Goal: Task Accomplishment & Management: Use online tool/utility

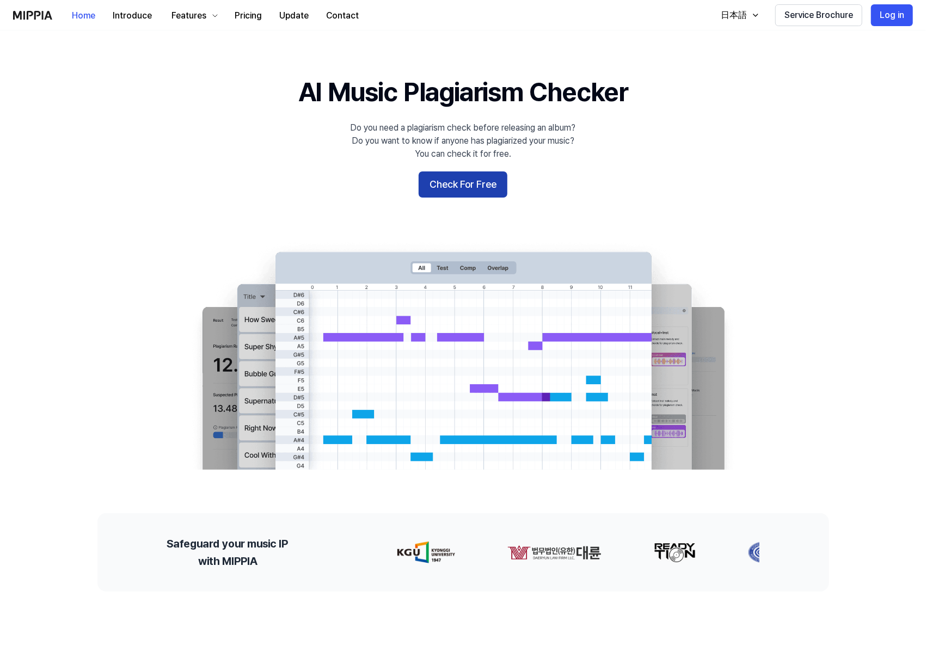
click at [461, 193] on button "Check For Free" at bounding box center [463, 185] width 89 height 26
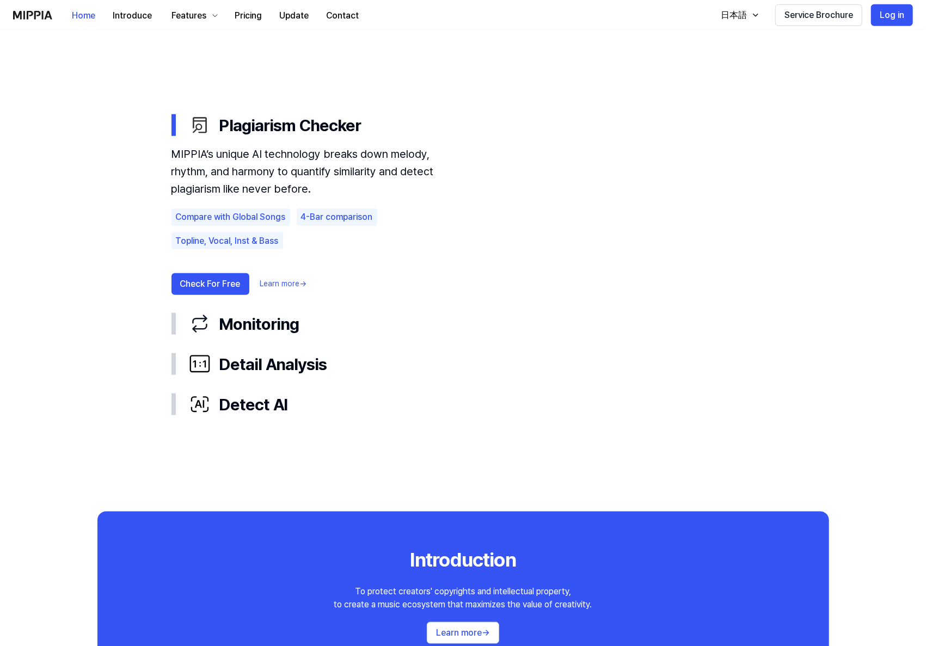
scroll to position [627, 0]
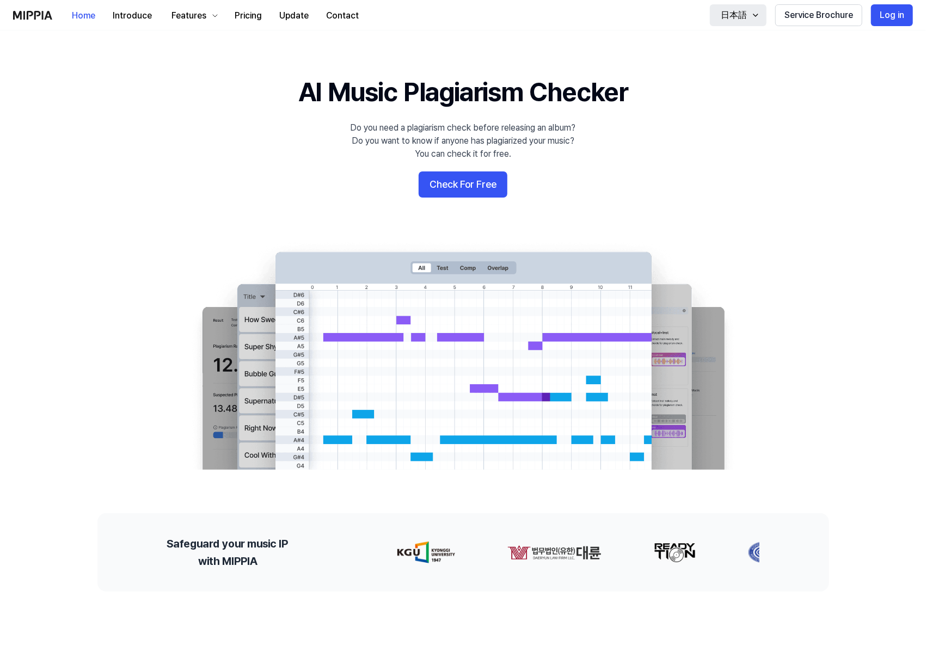
click at [755, 7] on button "日本語" at bounding box center [738, 15] width 57 height 22
click at [457, 197] on button "Check For Free" at bounding box center [463, 185] width 89 height 26
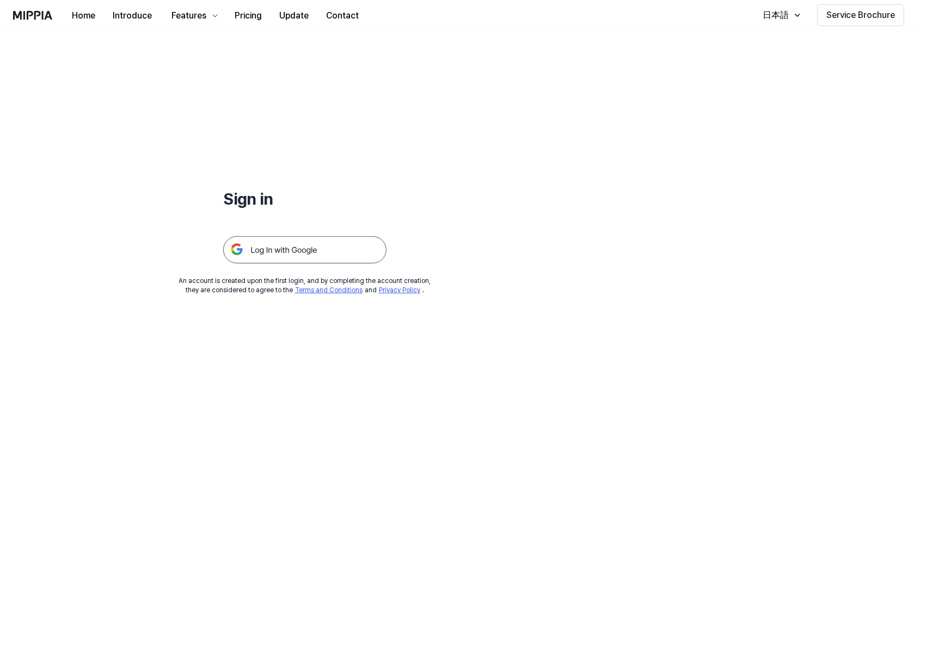
click at [310, 251] on img at bounding box center [304, 249] width 163 height 27
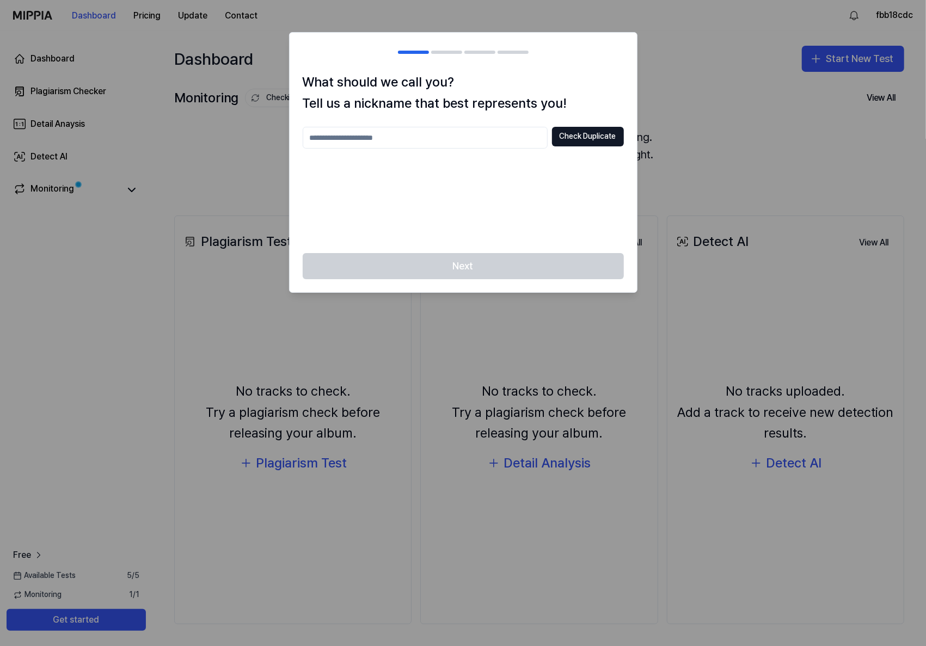
click at [372, 138] on input "text" at bounding box center [425, 138] width 245 height 22
type input "*"
drag, startPoint x: 416, startPoint y: 145, endPoint x: 430, endPoint y: 162, distance: 22.5
click at [416, 144] on input "**" at bounding box center [425, 138] width 245 height 22
type input "**"
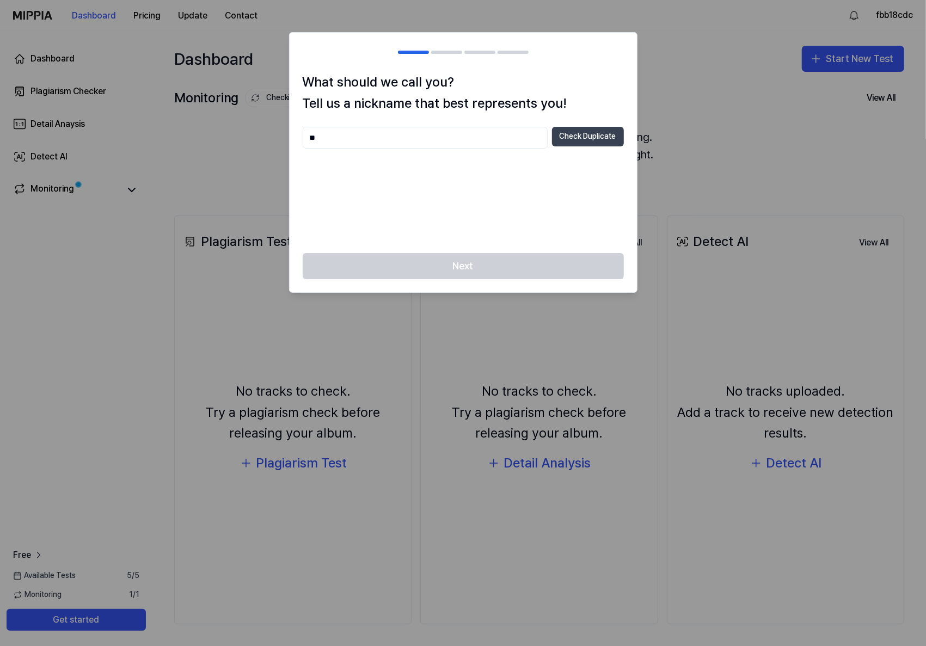
click at [571, 143] on button "Check Duplicate" at bounding box center [588, 137] width 72 height 20
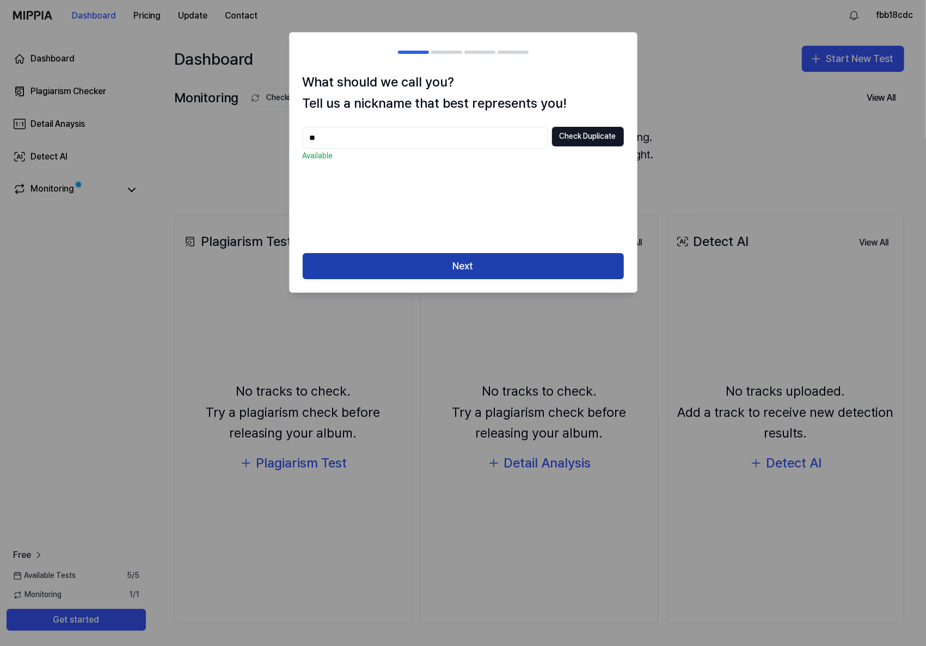
click at [478, 267] on button "Next" at bounding box center [463, 266] width 321 height 26
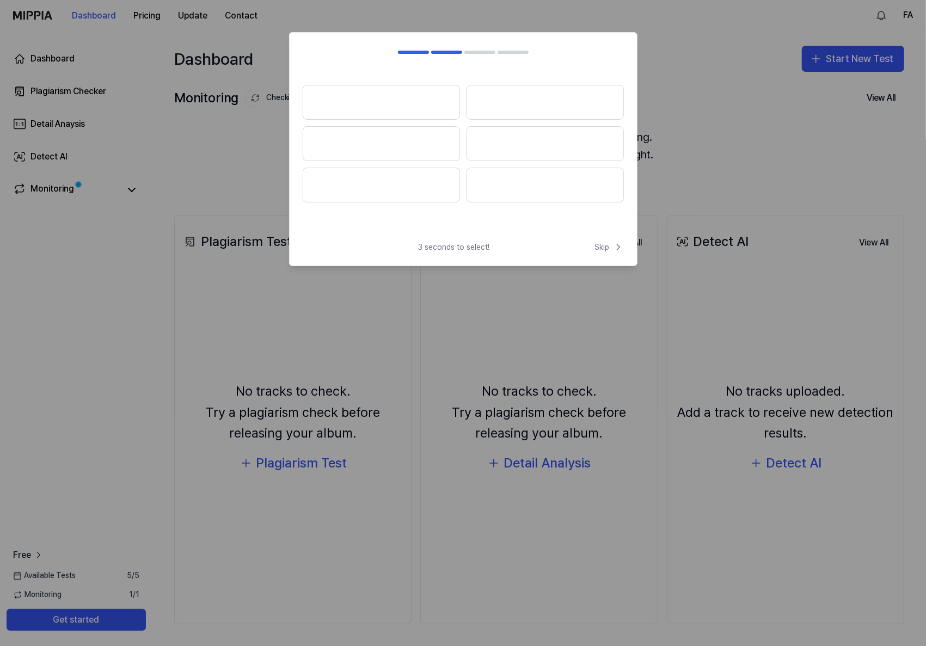
drag, startPoint x: 508, startPoint y: 245, endPoint x: 584, endPoint y: 263, distance: 78.5
click at [571, 265] on div "3 seconds to select! Skip" at bounding box center [463, 254] width 347 height 24
click at [606, 248] on span "Skip" at bounding box center [609, 247] width 29 height 11
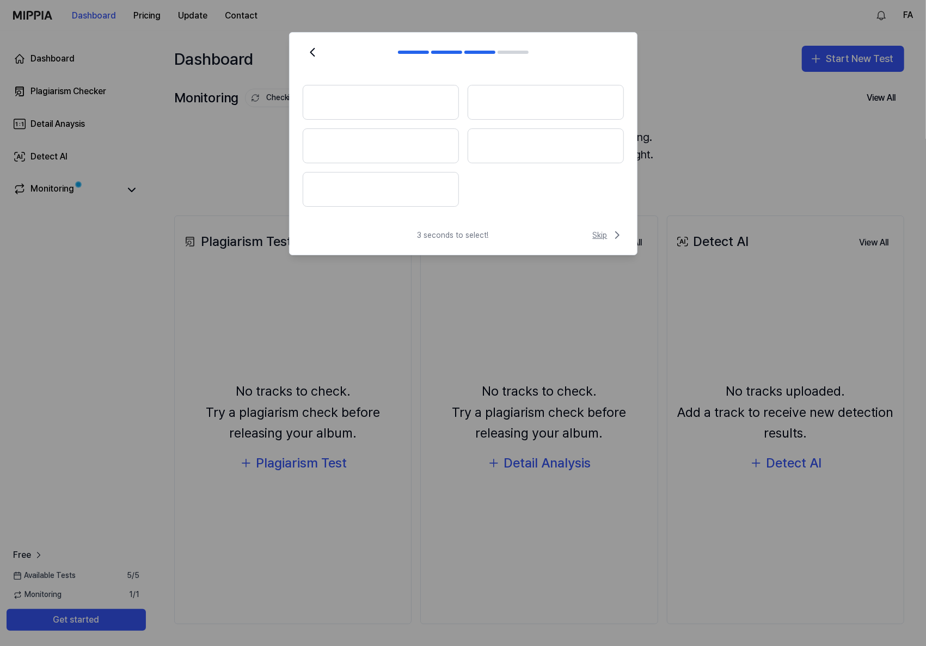
click at [599, 235] on span "Skip" at bounding box center [608, 235] width 31 height 13
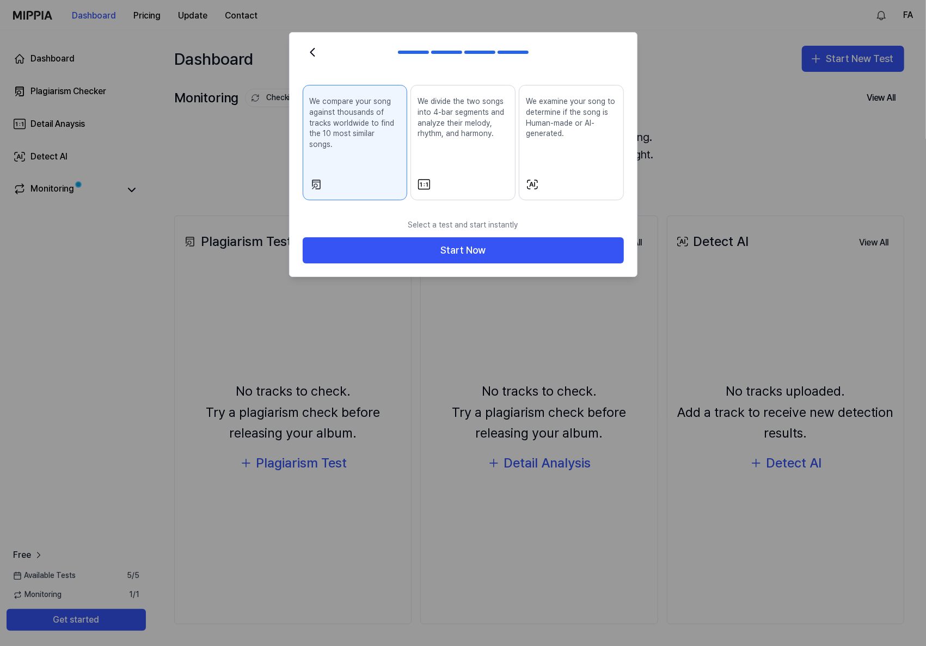
drag, startPoint x: 381, startPoint y: 147, endPoint x: 307, endPoint y: 186, distance: 83.8
click at [307, 186] on button "We compare your song against thousands of tracks worldwide to find the 10 most …" at bounding box center [355, 142] width 105 height 115
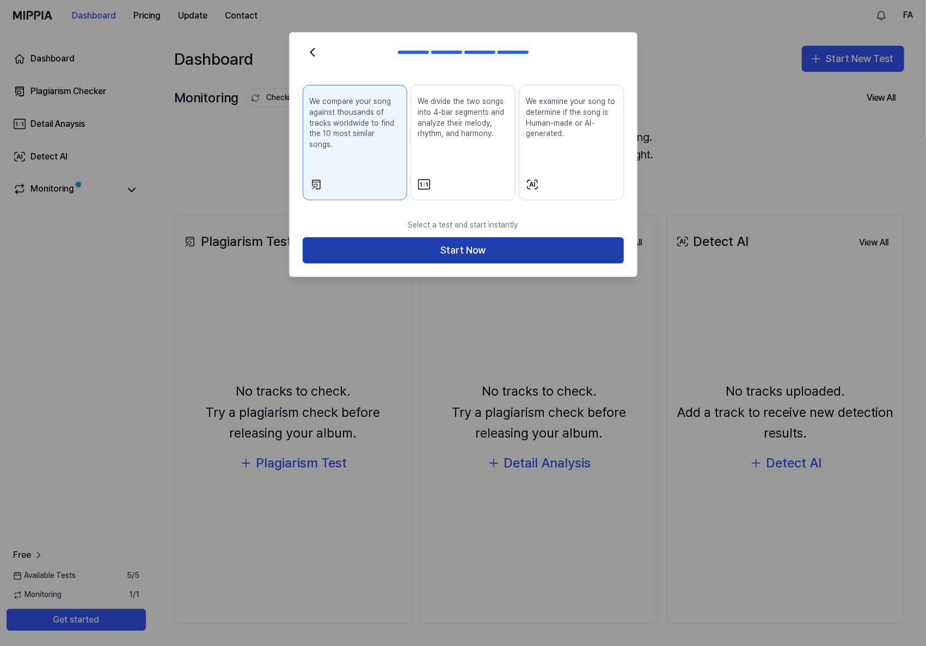
click at [414, 241] on button "Start Now" at bounding box center [463, 250] width 321 height 26
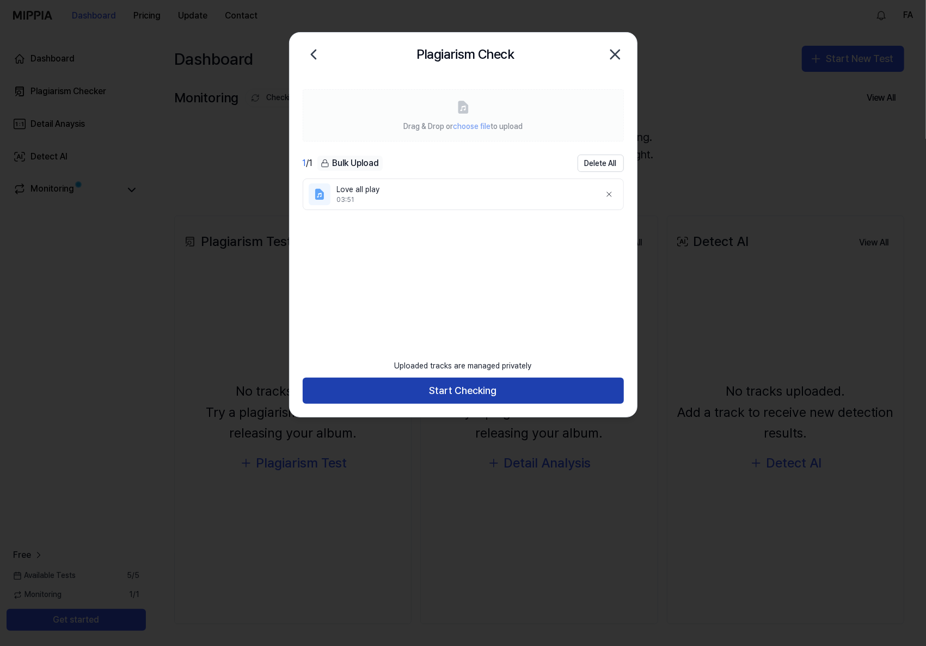
click at [484, 400] on button "Start Checking" at bounding box center [463, 391] width 321 height 26
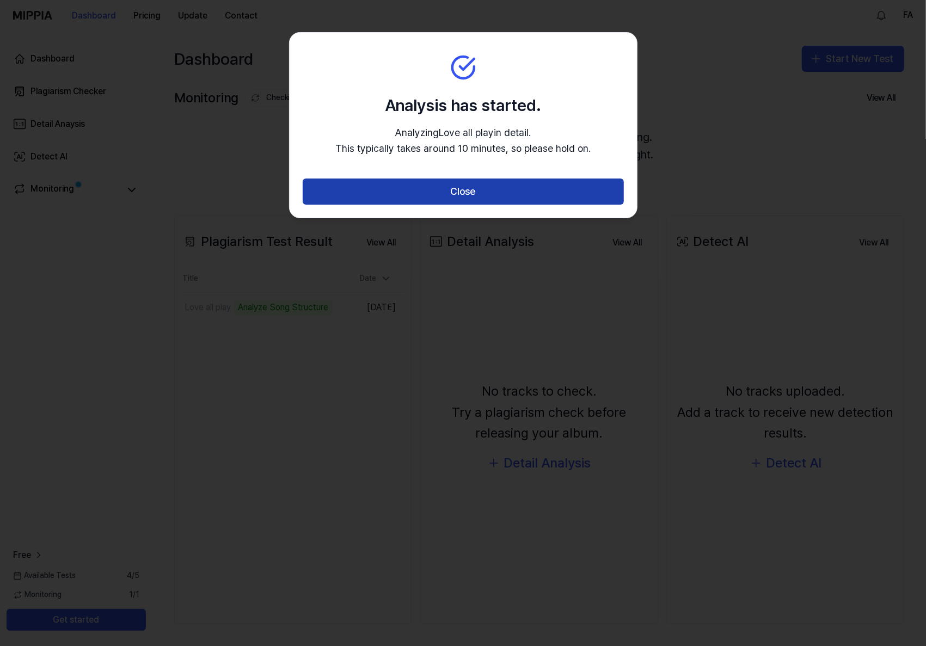
click at [529, 188] on button "Close" at bounding box center [463, 192] width 321 height 26
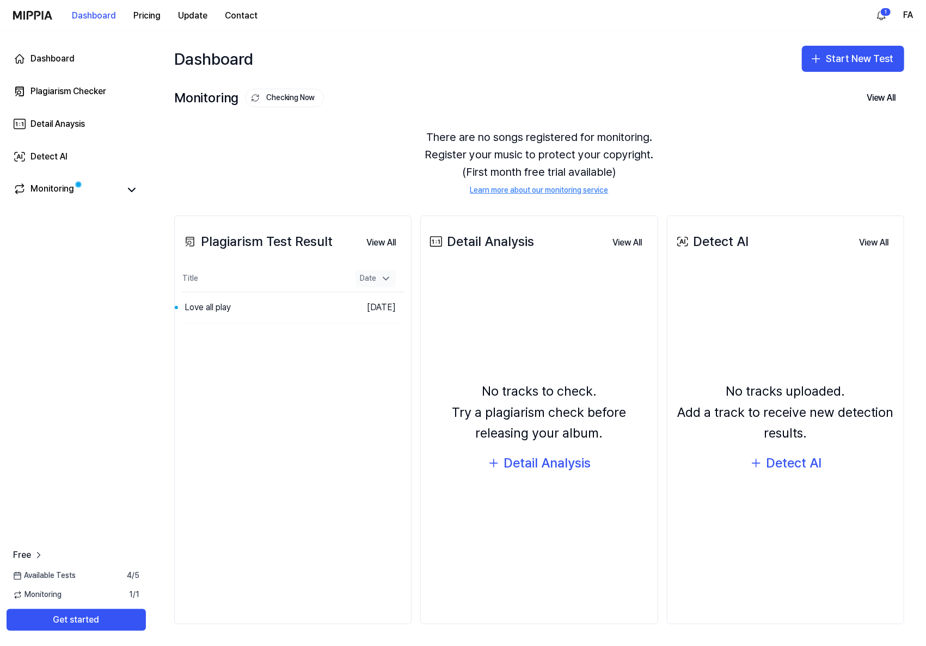
click at [393, 274] on div "Date" at bounding box center [376, 278] width 40 height 17
click at [304, 312] on button "Go to Results" at bounding box center [318, 307] width 58 height 17
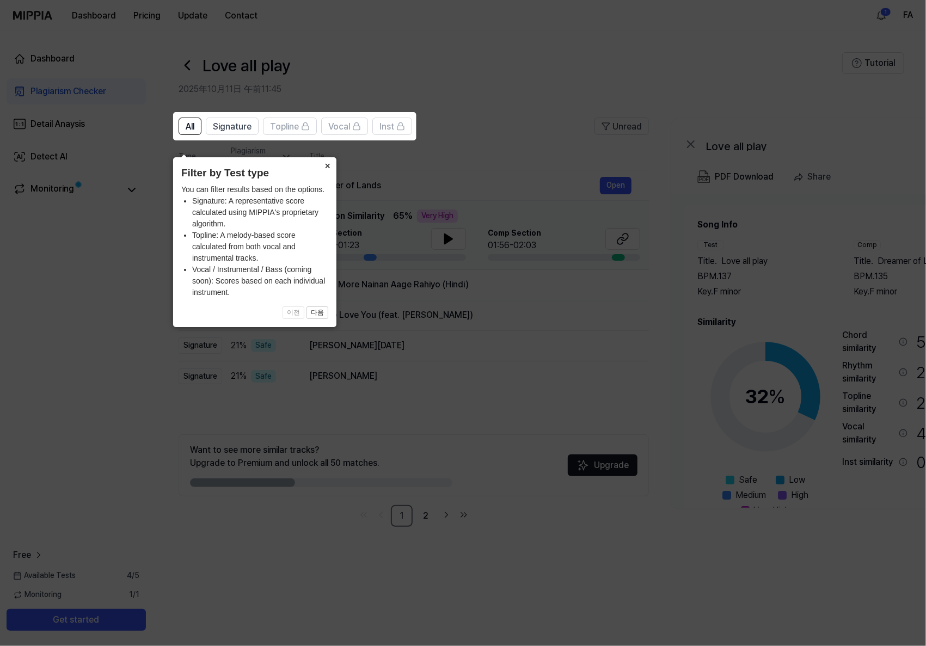
click at [325, 157] on button "×" at bounding box center [327, 164] width 17 height 15
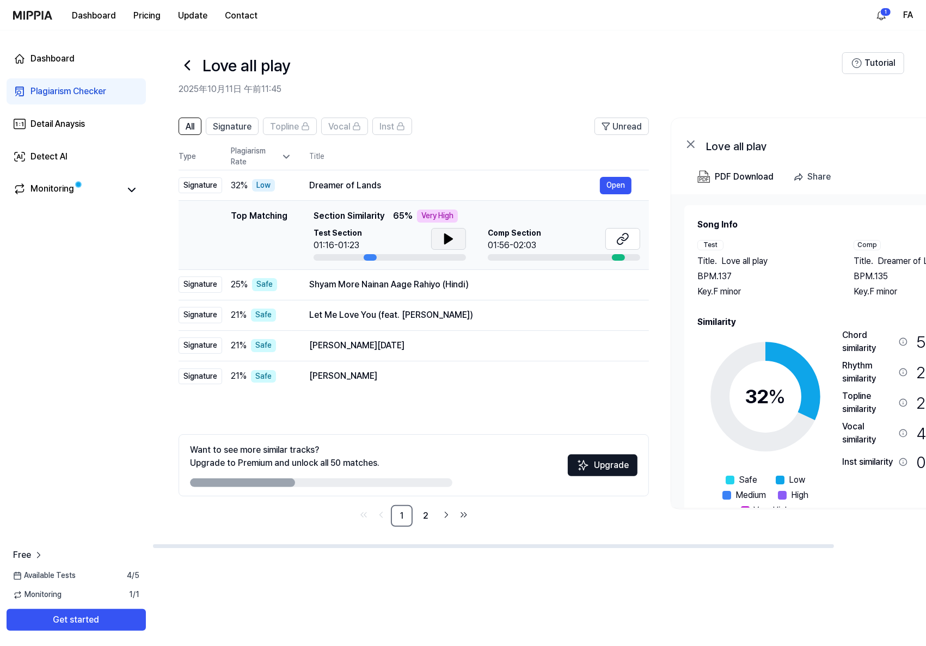
click at [447, 241] on icon at bounding box center [449, 239] width 8 height 10
click at [605, 187] on button "Open" at bounding box center [616, 185] width 32 height 17
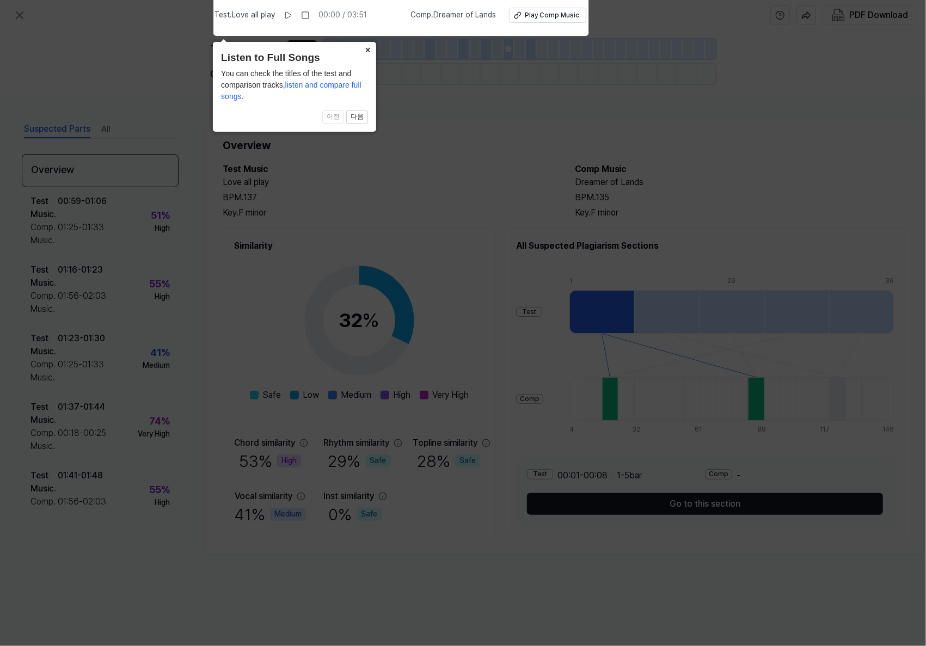
click at [370, 48] on button "×" at bounding box center [367, 49] width 17 height 15
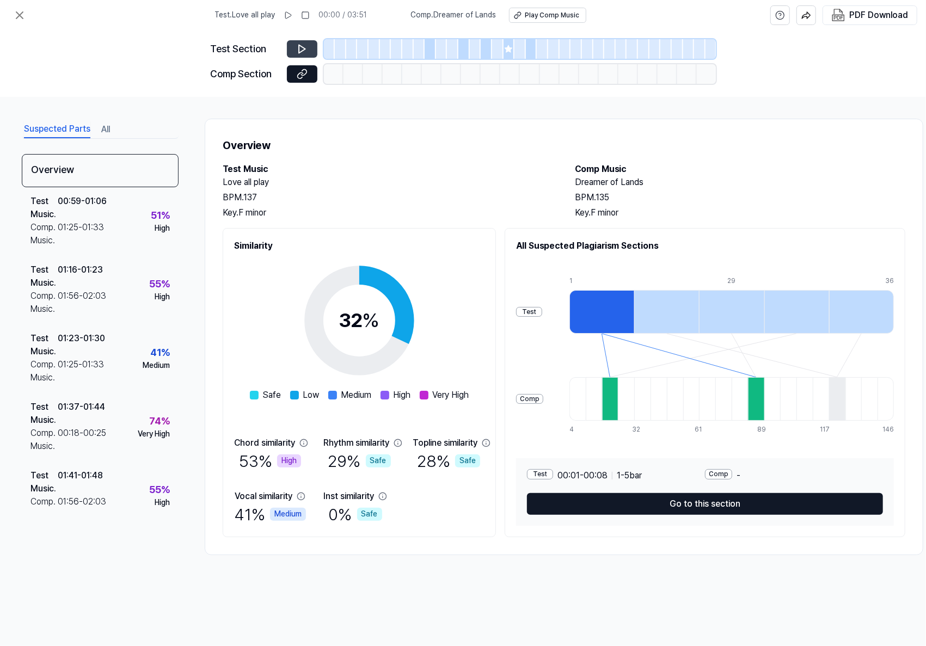
click at [301, 48] on icon at bounding box center [302, 49] width 11 height 11
click at [308, 44] on button at bounding box center [302, 48] width 30 height 17
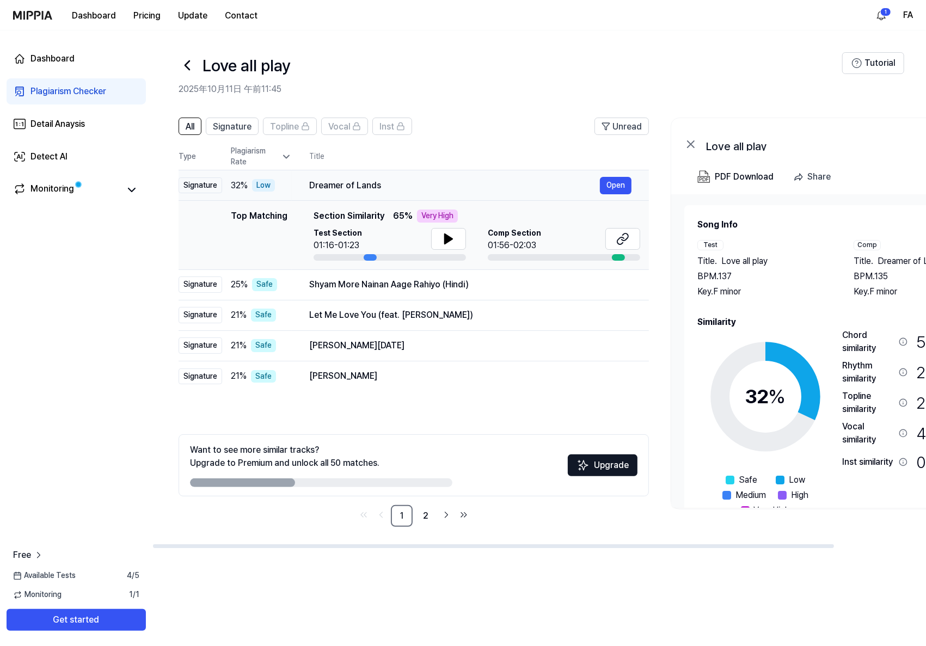
drag, startPoint x: 387, startPoint y: 187, endPoint x: 447, endPoint y: 190, distance: 60.0
click at [447, 190] on div "Dreamer of Lands" at bounding box center [454, 185] width 291 height 13
drag, startPoint x: 313, startPoint y: 215, endPoint x: 375, endPoint y: 222, distance: 63.0
click at [375, 222] on span "Section Similarity" at bounding box center [349, 216] width 71 height 13
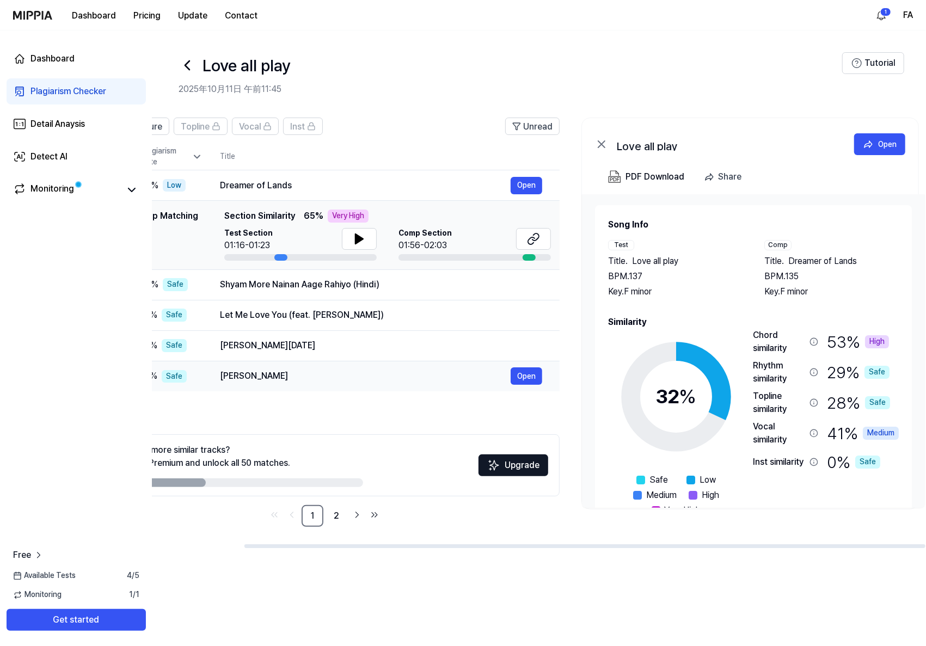
scroll to position [0, 103]
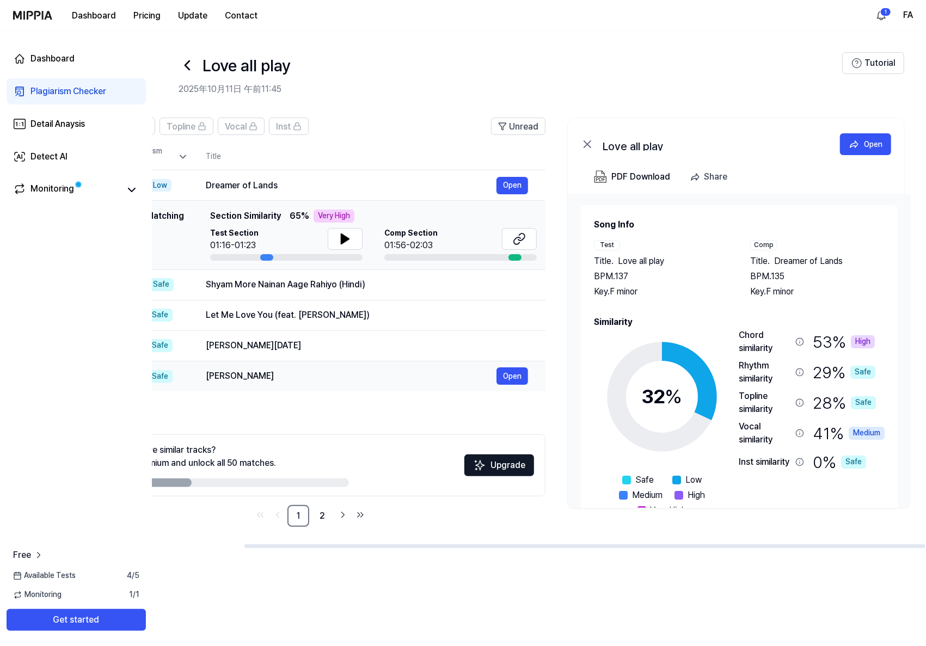
drag, startPoint x: 414, startPoint y: 373, endPoint x: 242, endPoint y: 363, distance: 172.4
click at [242, 363] on td "Narayan Mil Jayega Open" at bounding box center [366, 376] width 357 height 30
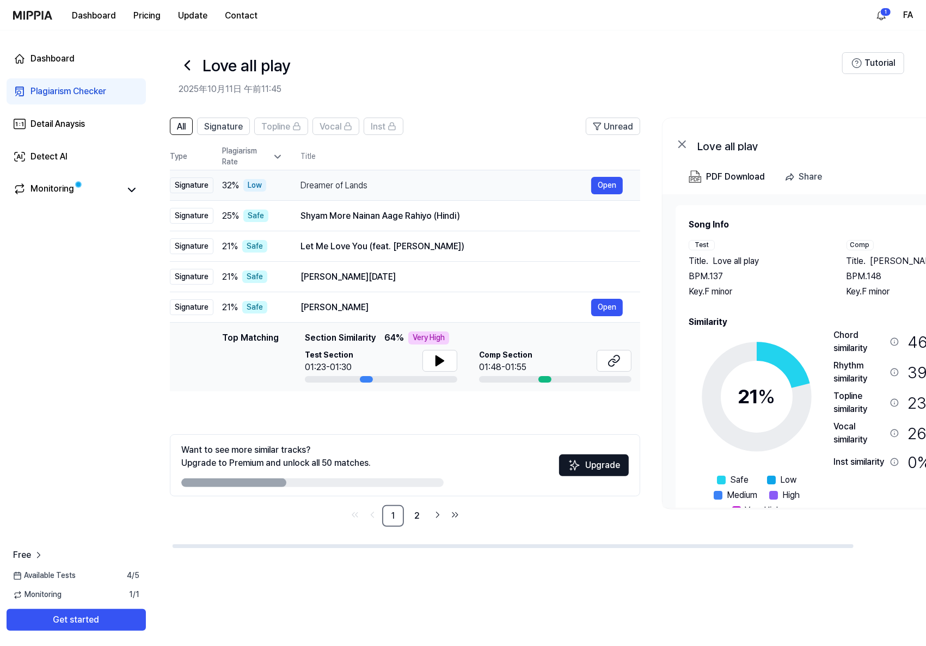
scroll to position [0, 0]
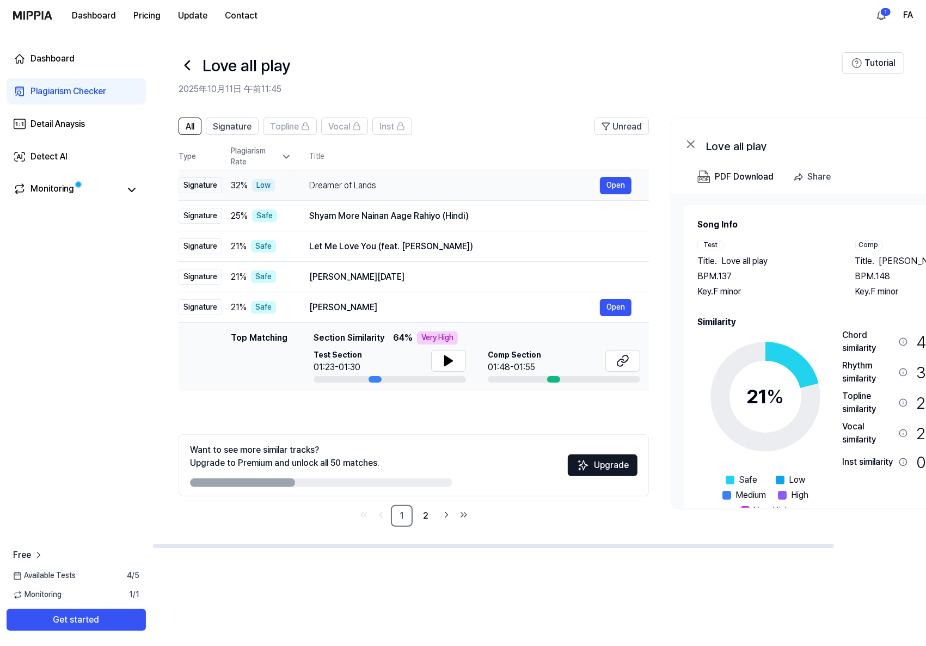
drag, startPoint x: 392, startPoint y: 173, endPoint x: 547, endPoint y: 172, distance: 155.8
click at [547, 172] on td "Dreamer of Lands Open" at bounding box center [470, 185] width 357 height 30
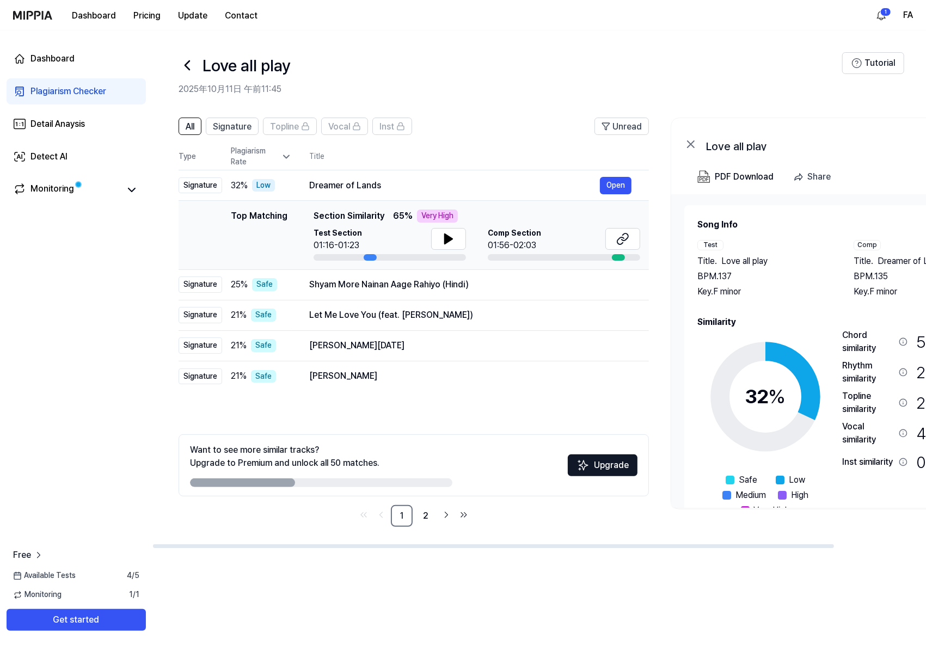
click at [283, 155] on icon at bounding box center [286, 156] width 11 height 11
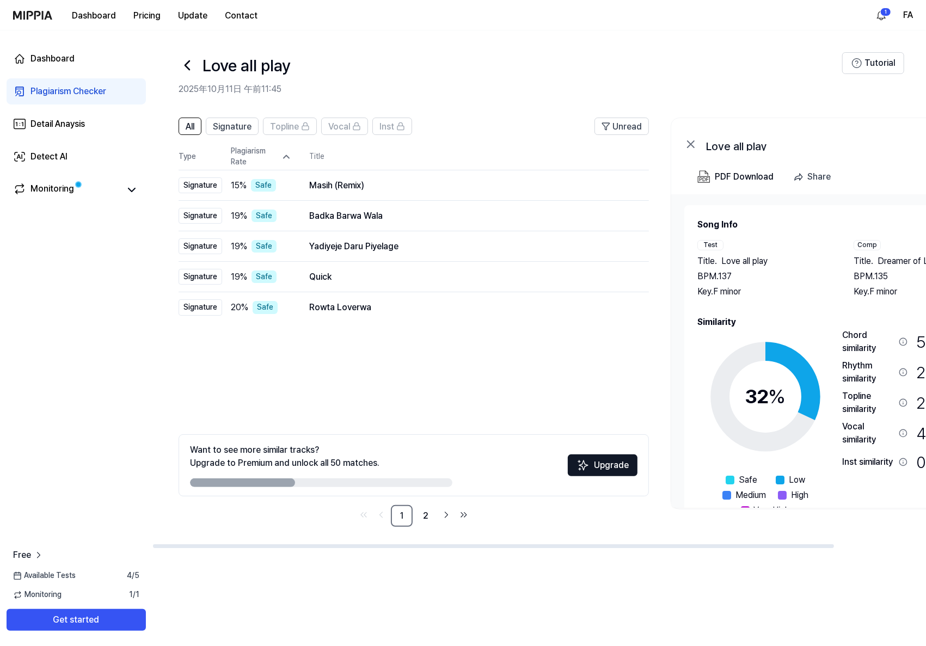
click at [283, 155] on icon at bounding box center [286, 156] width 11 height 11
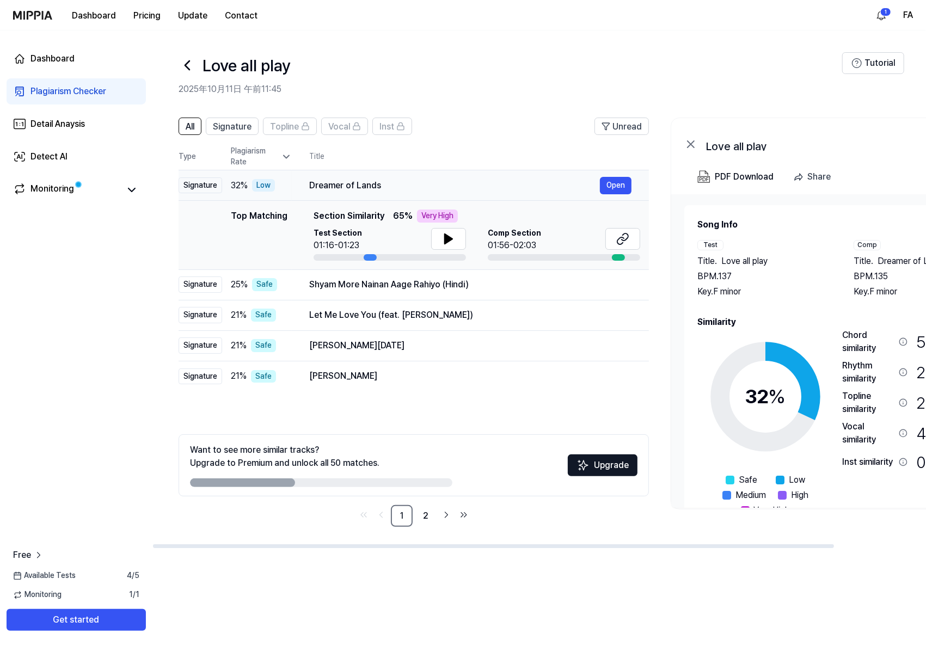
drag, startPoint x: 309, startPoint y: 185, endPoint x: 388, endPoint y: 190, distance: 79.7
click at [388, 190] on td "Dreamer of Lands Open" at bounding box center [470, 185] width 357 height 30
drag, startPoint x: 384, startPoint y: 188, endPoint x: 413, endPoint y: 188, distance: 28.9
click at [413, 188] on div "Dreamer of Lands" at bounding box center [454, 185] width 291 height 13
drag, startPoint x: 185, startPoint y: 187, endPoint x: 218, endPoint y: 188, distance: 33.3
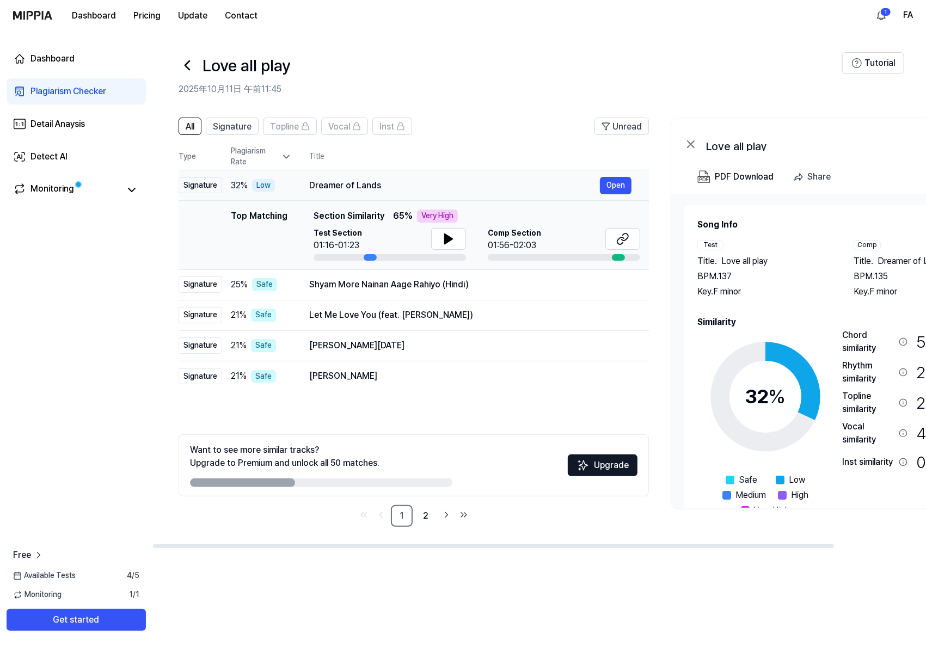
click at [218, 188] on div "Signature" at bounding box center [201, 186] width 44 height 16
drag, startPoint x: 424, startPoint y: 216, endPoint x: 465, endPoint y: 216, distance: 40.8
click at [465, 216] on div "Top Matching Section Similarity 65 % Very High" at bounding box center [477, 216] width 327 height 13
click at [333, 215] on span "Section Similarity" at bounding box center [349, 216] width 71 height 13
click at [234, 212] on div "Top Matching" at bounding box center [259, 235] width 57 height 51
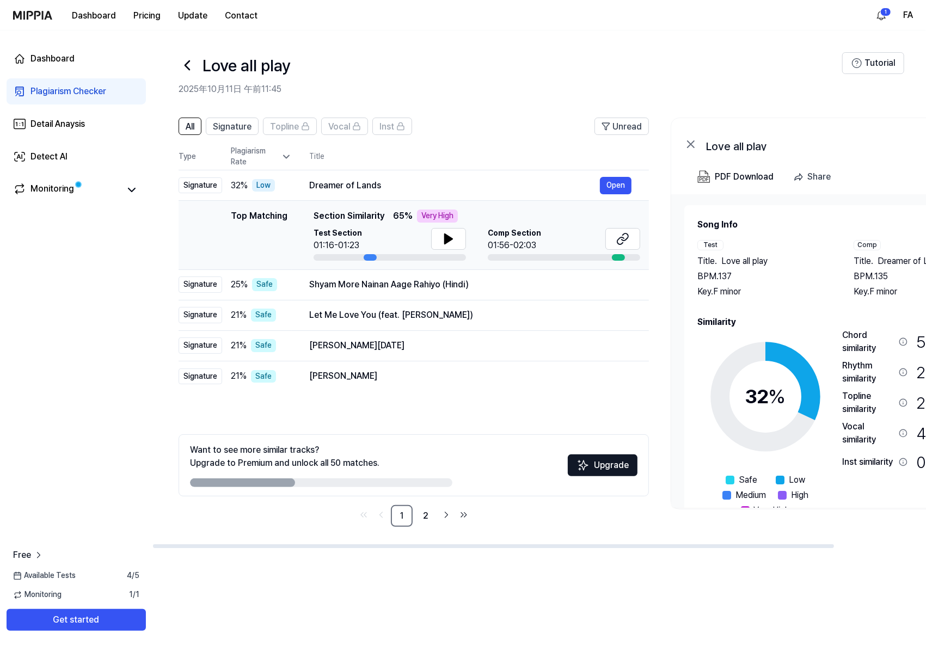
drag, startPoint x: 265, startPoint y: 216, endPoint x: 283, endPoint y: 218, distance: 18.1
click at [283, 218] on div "Top Matching" at bounding box center [259, 235] width 57 height 51
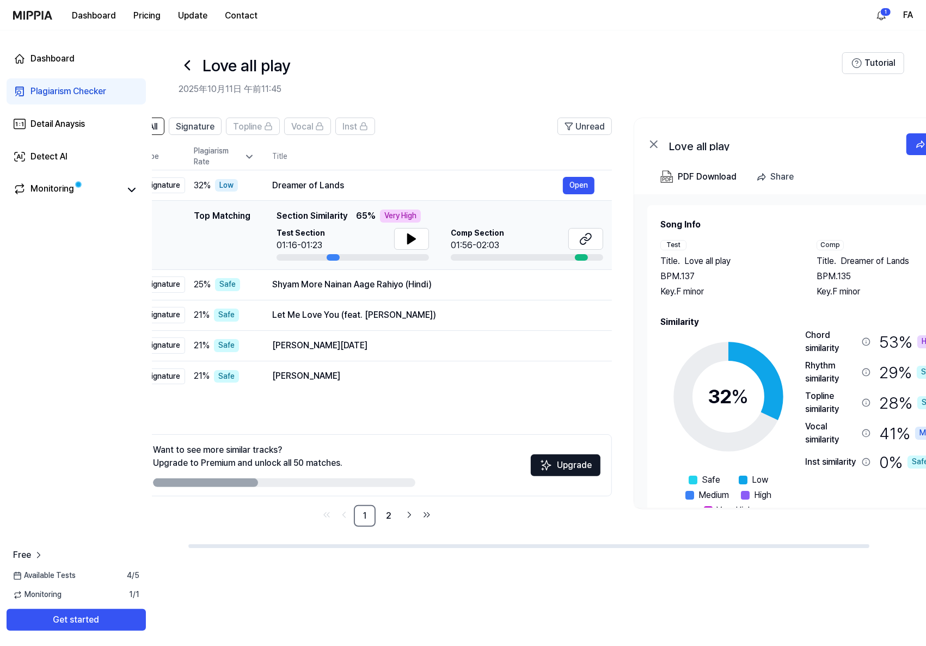
scroll to position [0, 26]
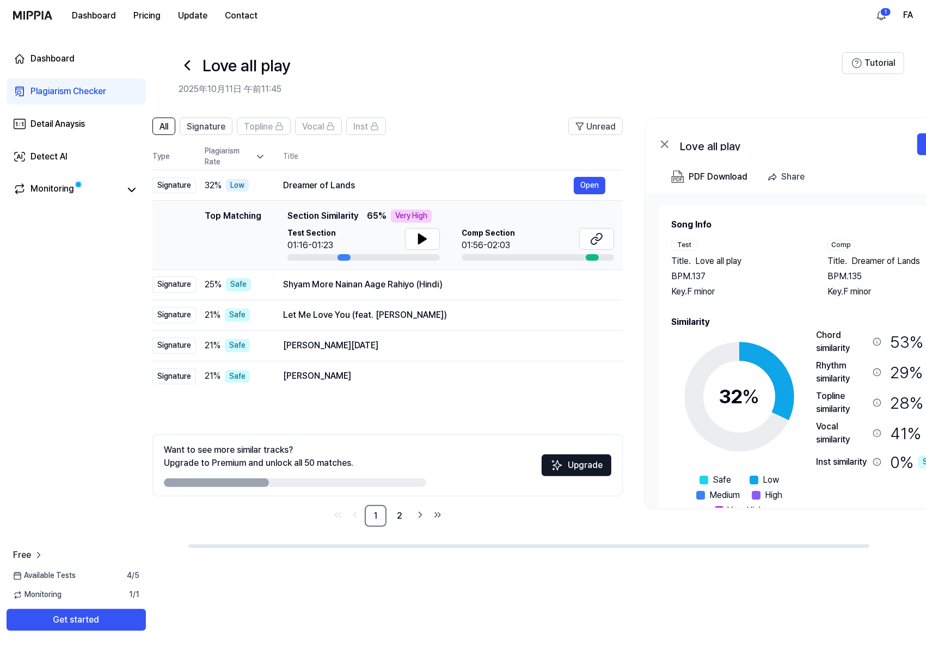
drag, startPoint x: 535, startPoint y: 234, endPoint x: 509, endPoint y: 236, distance: 26.2
click at [509, 236] on span "Comp Section" at bounding box center [488, 233] width 53 height 11
click at [593, 260] on div at bounding box center [592, 257] width 13 height 7
click at [594, 241] on icon at bounding box center [596, 239] width 13 height 13
click at [425, 239] on icon at bounding box center [423, 239] width 8 height 10
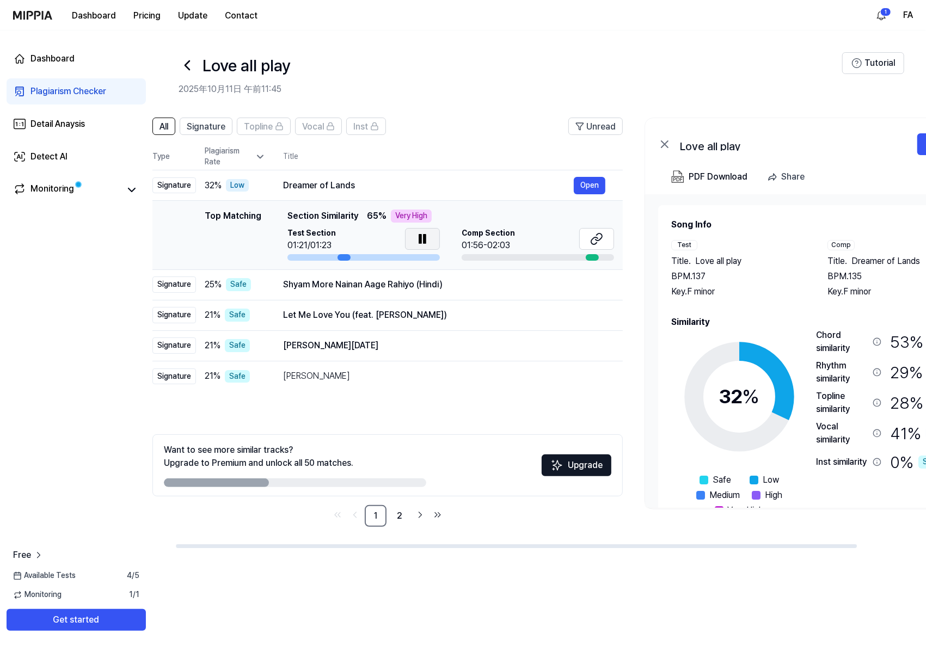
click at [425, 239] on icon at bounding box center [425, 239] width 2 height 9
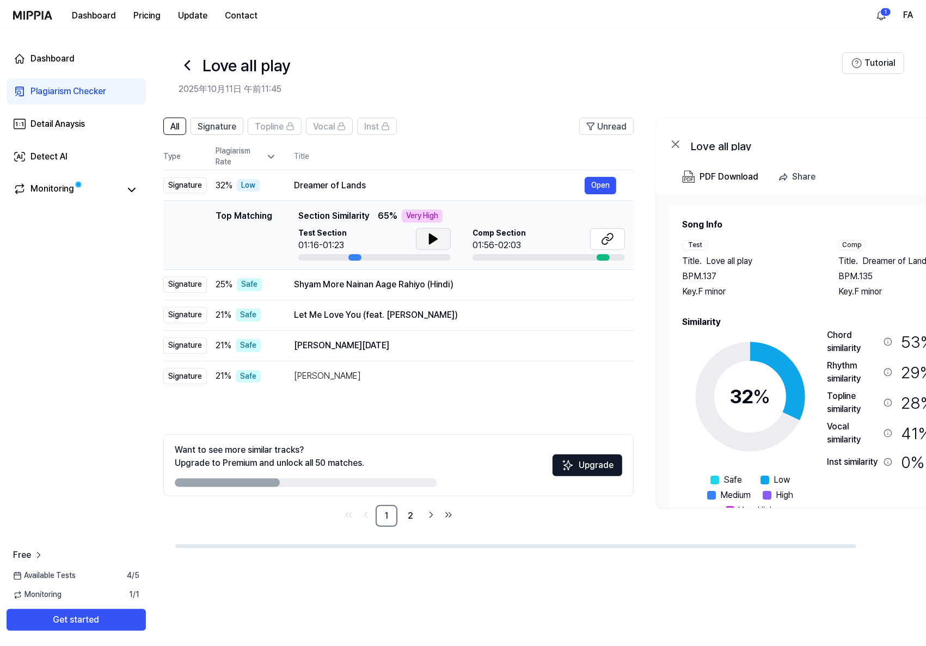
scroll to position [0, 13]
drag, startPoint x: 359, startPoint y: 218, endPoint x: 371, endPoint y: 218, distance: 12.5
click at [371, 218] on div "Top Matching Section Similarity 65 % Very High" at bounding box center [464, 216] width 327 height 13
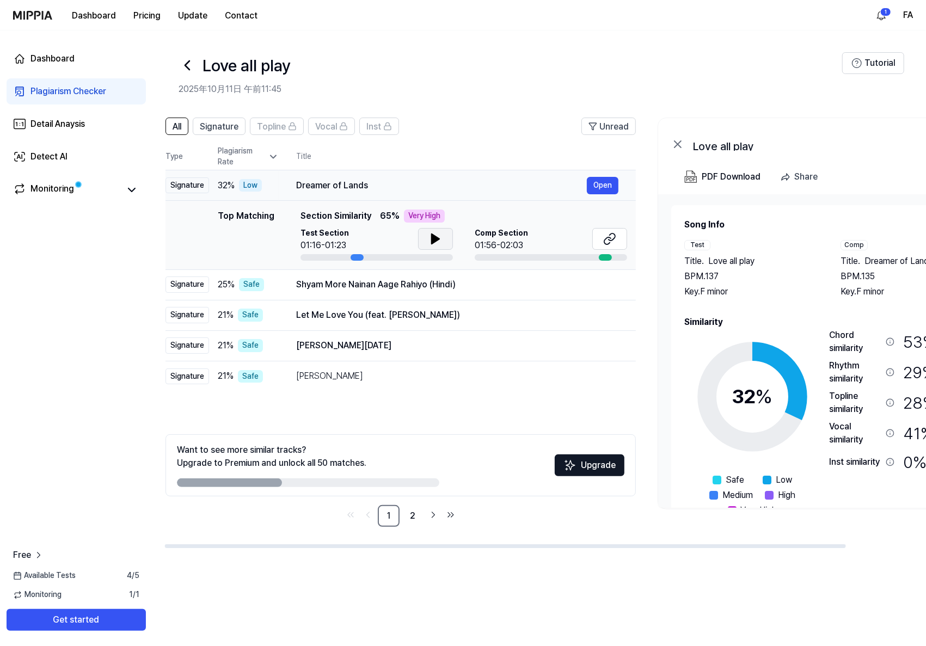
click at [247, 181] on div "Low" at bounding box center [250, 185] width 23 height 13
click at [588, 183] on button "Open" at bounding box center [603, 185] width 32 height 17
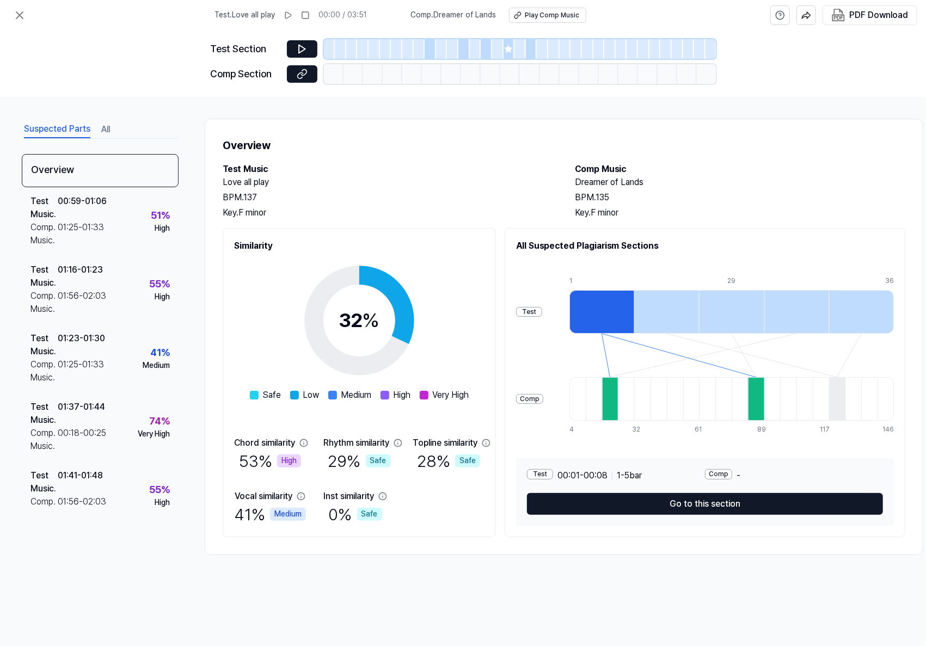
drag, startPoint x: 581, startPoint y: 307, endPoint x: 701, endPoint y: 312, distance: 121.0
click at [701, 312] on div at bounding box center [732, 312] width 325 height 44
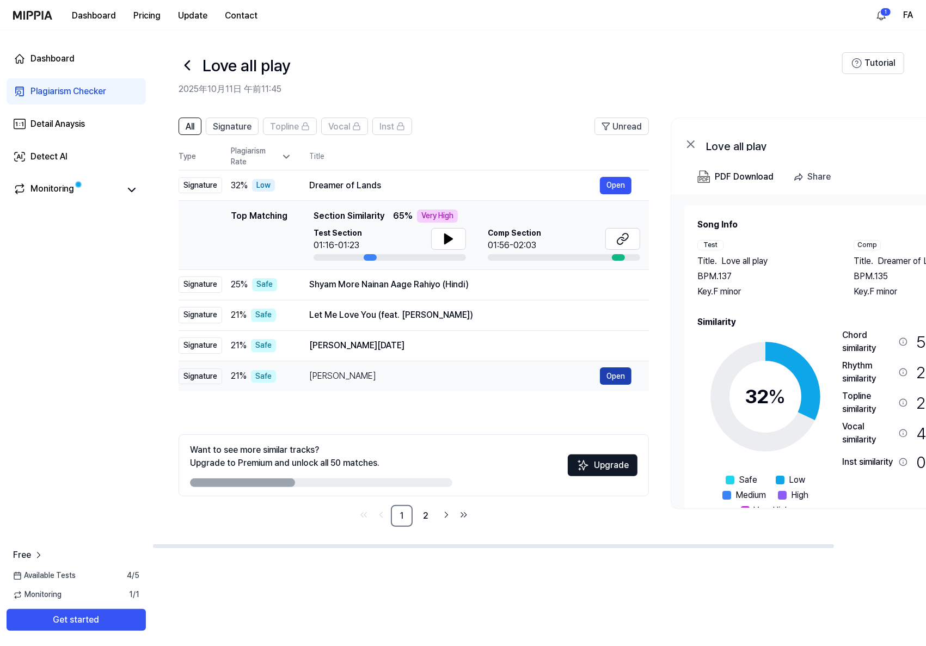
click at [624, 381] on button "Open" at bounding box center [616, 376] width 32 height 17
click at [218, 119] on div "Signature" at bounding box center [232, 126] width 39 height 14
click at [198, 128] on button "All" at bounding box center [190, 126] width 23 height 17
click at [66, 186] on div "Monitoring" at bounding box center [52, 189] width 44 height 15
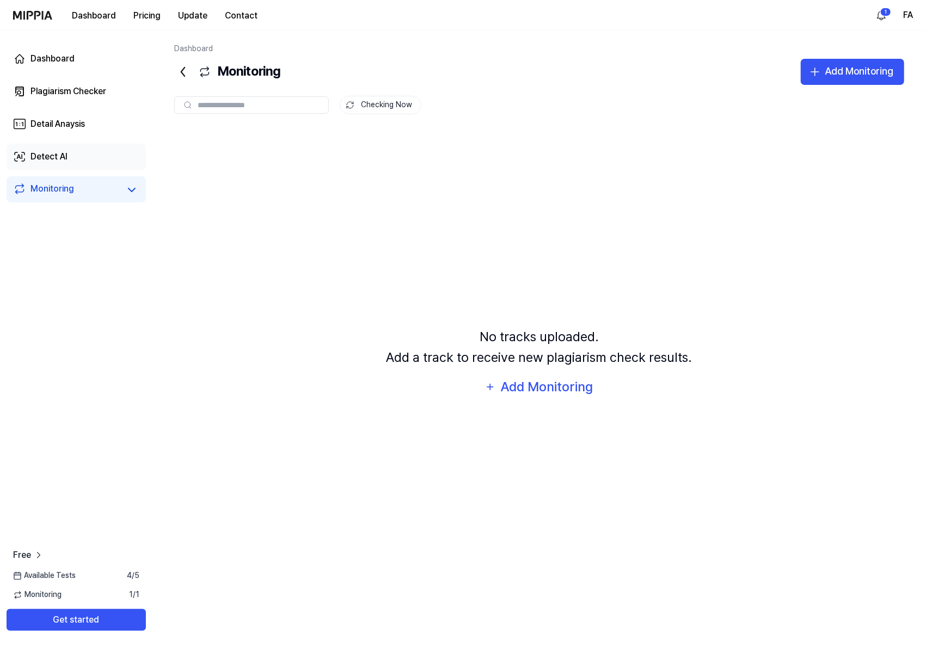
click at [64, 149] on link "Detect AI" at bounding box center [76, 157] width 139 height 26
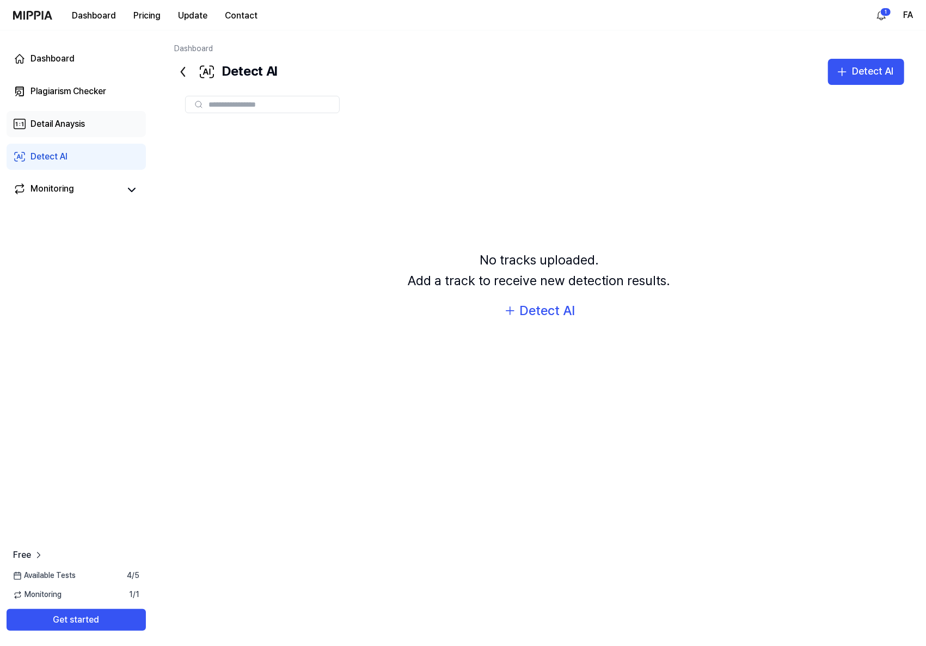
click at [64, 130] on div "Detail Anaysis" at bounding box center [57, 124] width 54 height 13
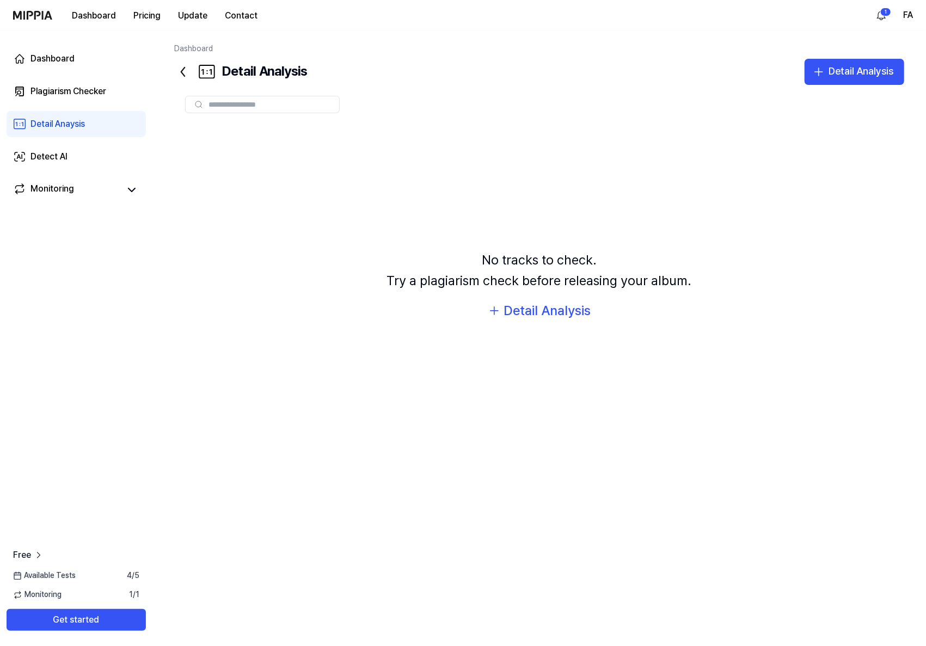
click at [65, 109] on div "Dashboard Plagiarism Checker Detail Anaysis Detect AI Monitoring" at bounding box center [76, 123] width 152 height 187
click at [67, 99] on link "Plagiarism Checker" at bounding box center [76, 91] width 139 height 26
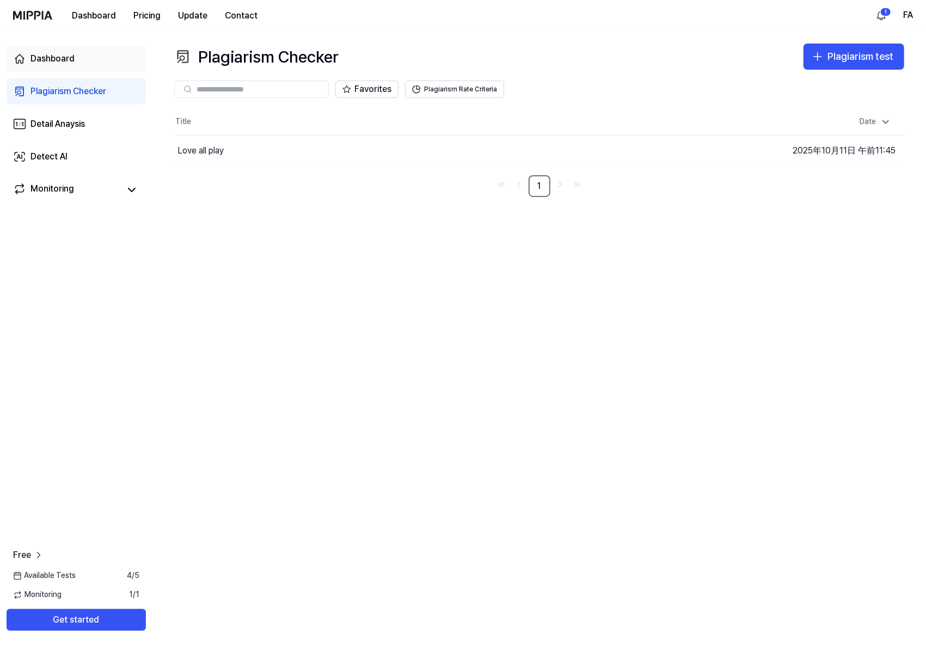
click at [68, 63] on div "Dashboard" at bounding box center [52, 58] width 44 height 13
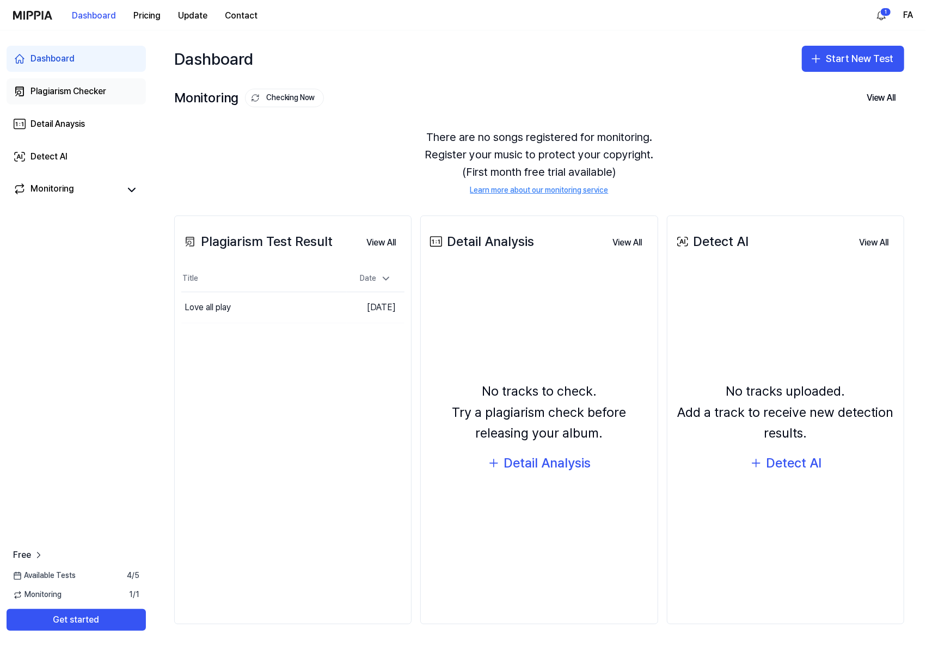
click at [70, 94] on div "Plagiarism Checker" at bounding box center [68, 91] width 76 height 13
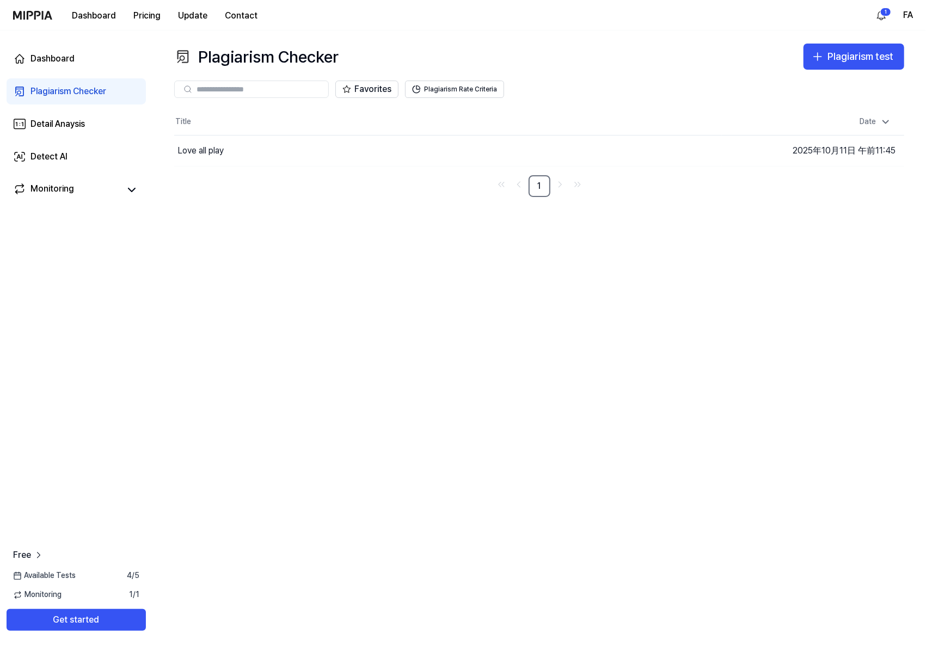
click at [255, 133] on th "Title" at bounding box center [448, 122] width 548 height 26
click at [218, 148] on div "Love all play" at bounding box center [201, 150] width 46 height 13
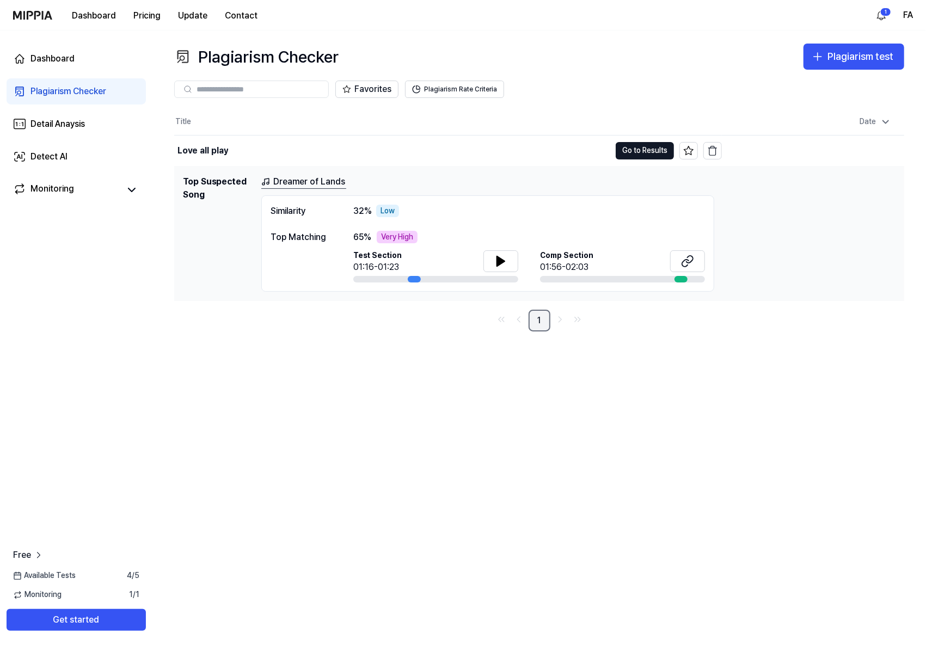
click at [537, 325] on link "1" at bounding box center [540, 321] width 22 height 22
click at [559, 321] on icon "Go to next page" at bounding box center [560, 319] width 11 height 13
click at [555, 271] on div "01:56-02:03" at bounding box center [566, 267] width 53 height 13
click at [296, 182] on link "Dreamer of Lands" at bounding box center [303, 182] width 85 height 14
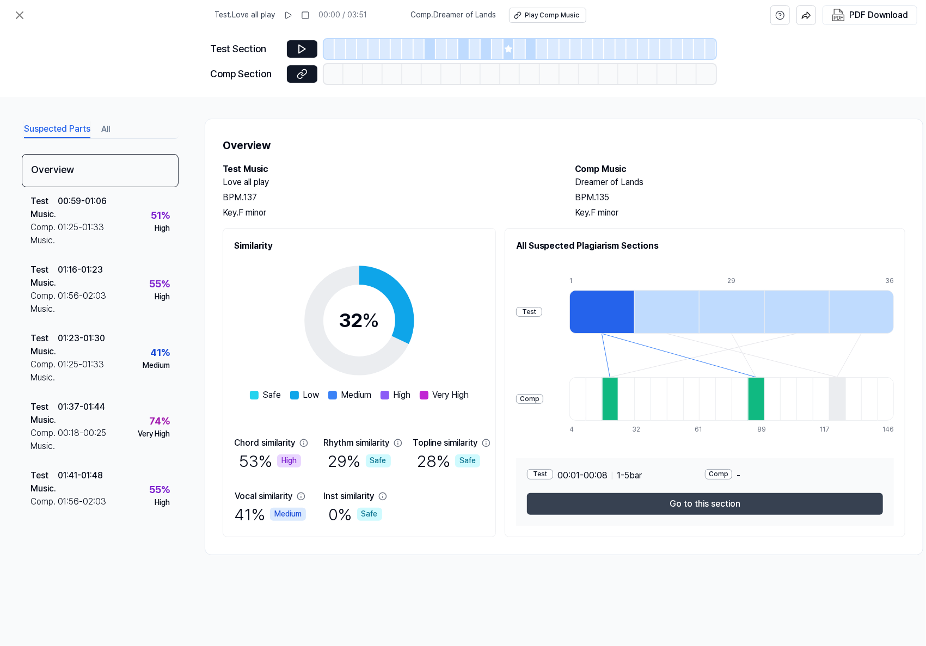
click at [641, 514] on button "Go to this section" at bounding box center [705, 504] width 356 height 22
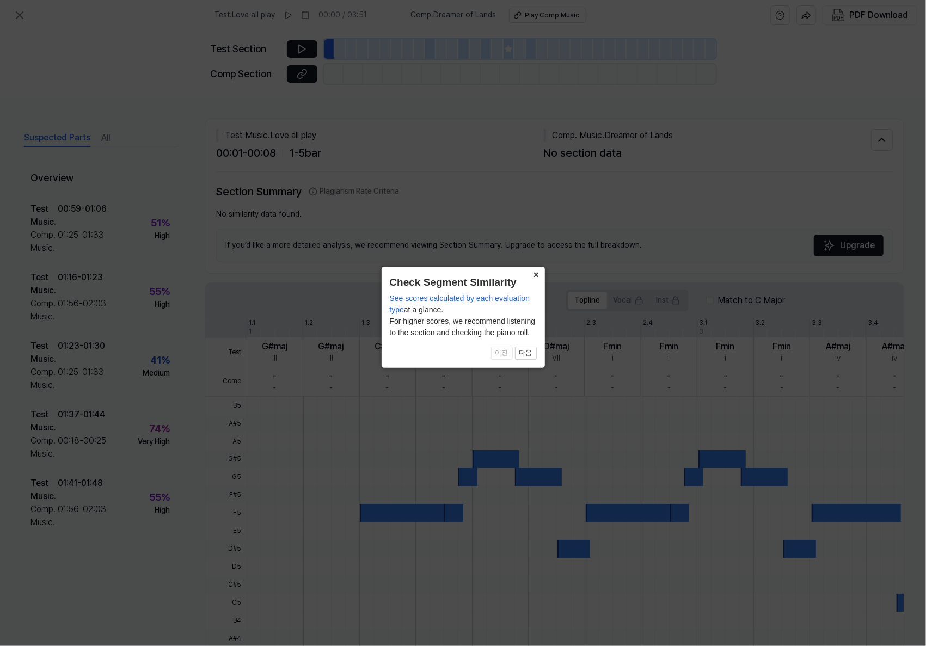
click at [535, 274] on button "×" at bounding box center [536, 274] width 17 height 15
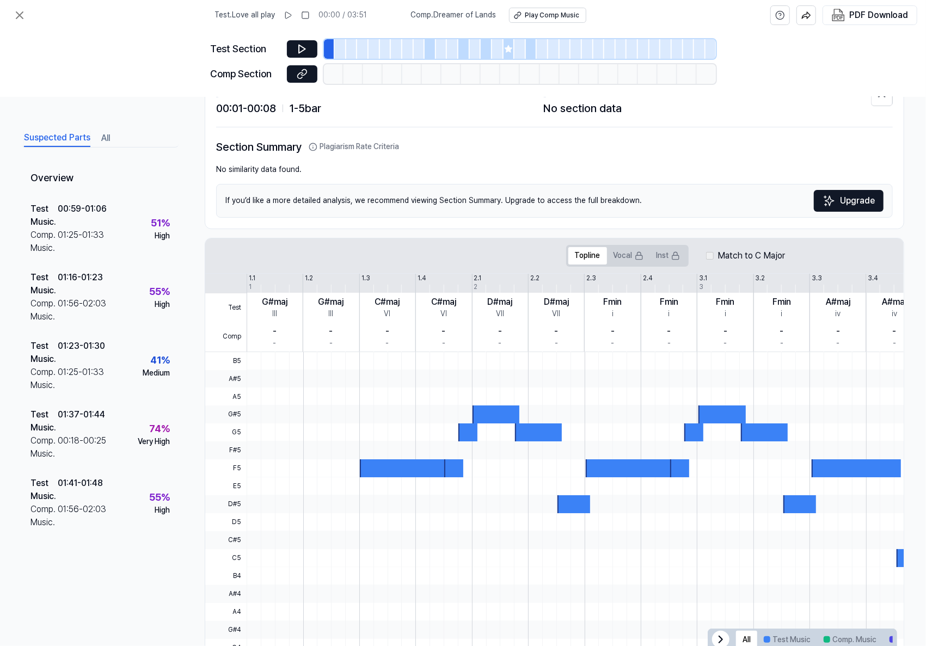
scroll to position [76, 0]
